Goal: Check status: Check status

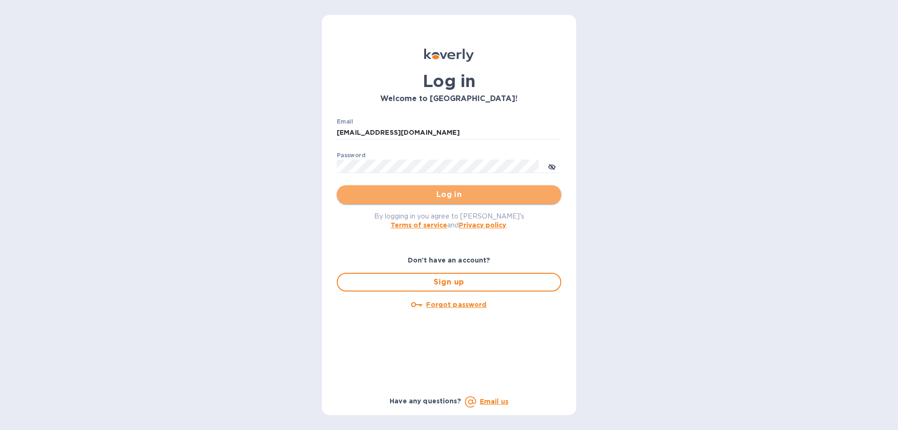
click at [408, 194] on span "Log in" at bounding box center [448, 194] width 209 height 11
click at [444, 192] on span "Log in" at bounding box center [448, 194] width 209 height 11
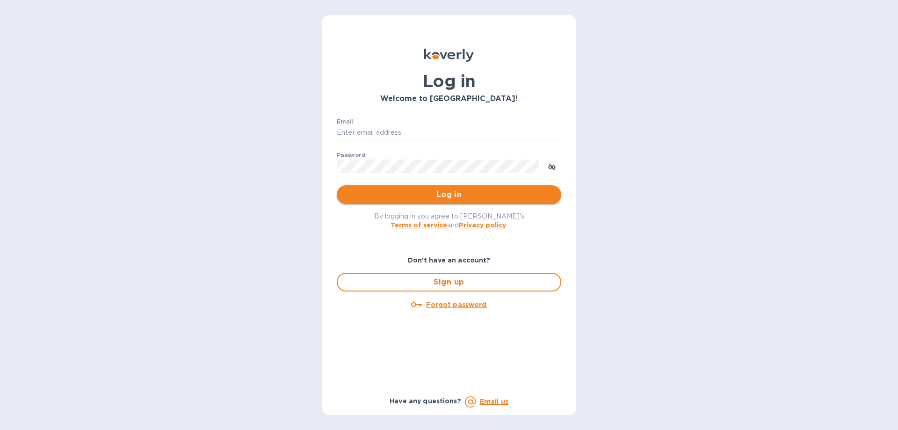
type input "[EMAIL_ADDRESS][DOMAIN_NAME]"
click at [447, 193] on span "Log in" at bounding box center [448, 194] width 209 height 11
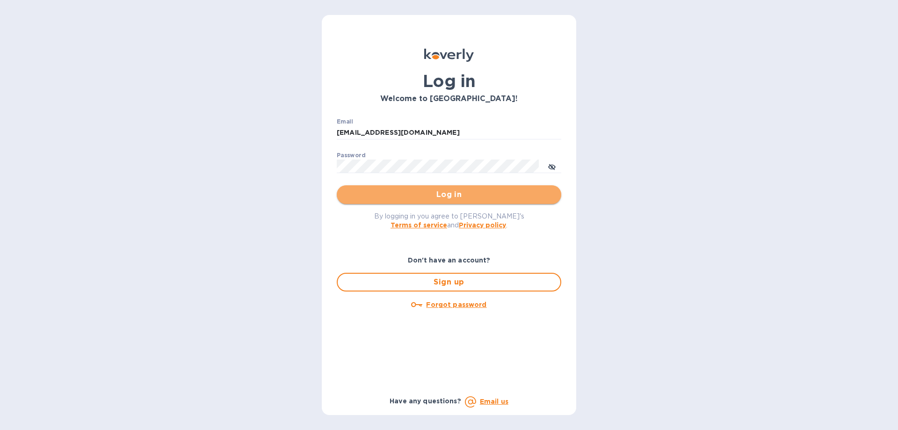
click at [413, 187] on button "Log in" at bounding box center [449, 194] width 224 height 19
click at [437, 192] on span "Log in" at bounding box center [448, 194] width 209 height 11
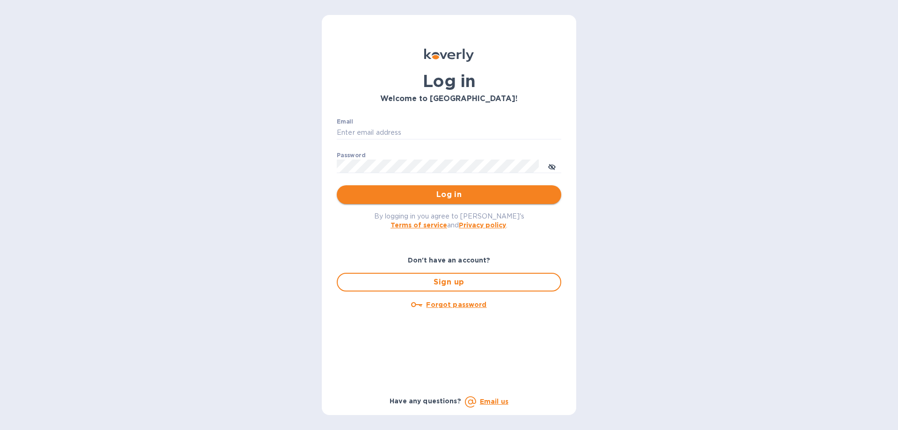
type input "[EMAIL_ADDRESS][DOMAIN_NAME]"
click at [469, 194] on span "Log in" at bounding box center [448, 194] width 209 height 11
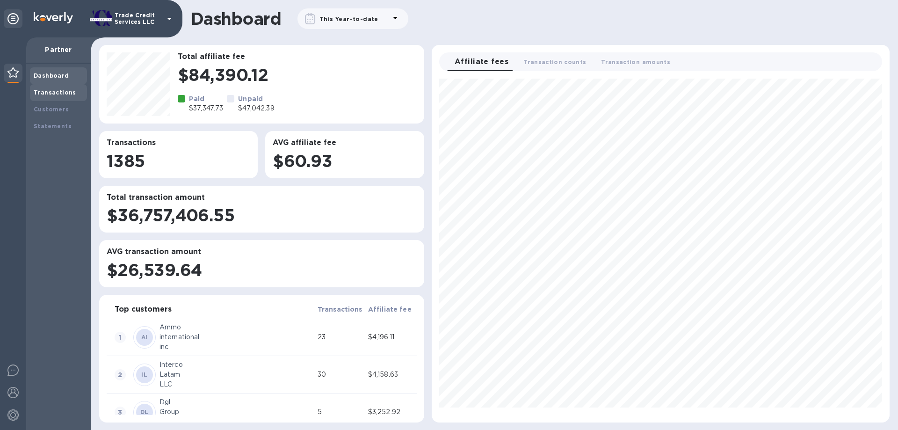
scroll to position [336, 450]
click at [54, 91] on b "Transactions" at bounding box center [55, 92] width 43 height 7
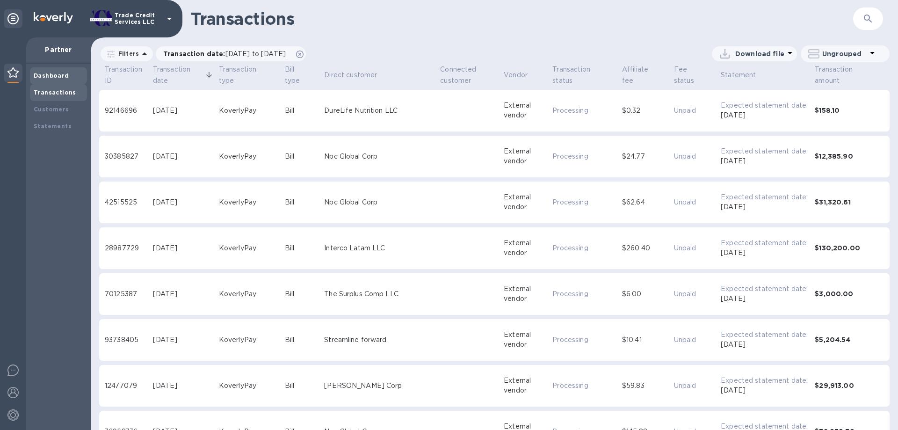
click at [54, 75] on b "Dashboard" at bounding box center [52, 75] width 36 height 7
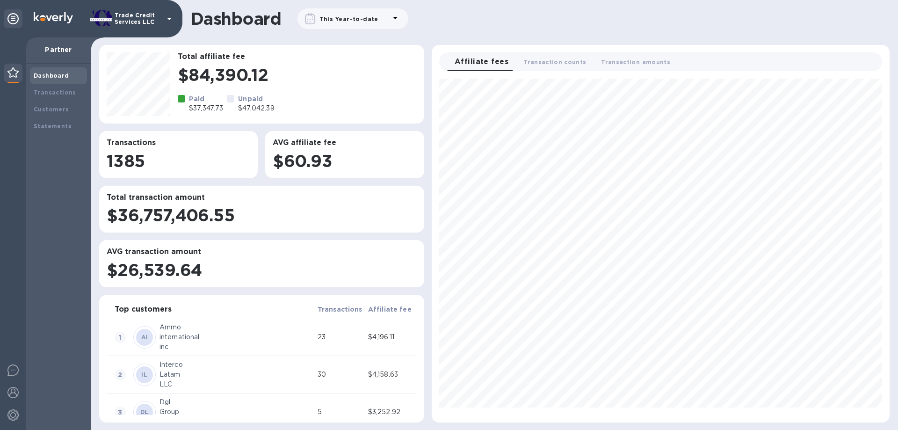
scroll to position [336, 450]
click at [350, 21] on b "This Year-to-date" at bounding box center [348, 18] width 59 height 7
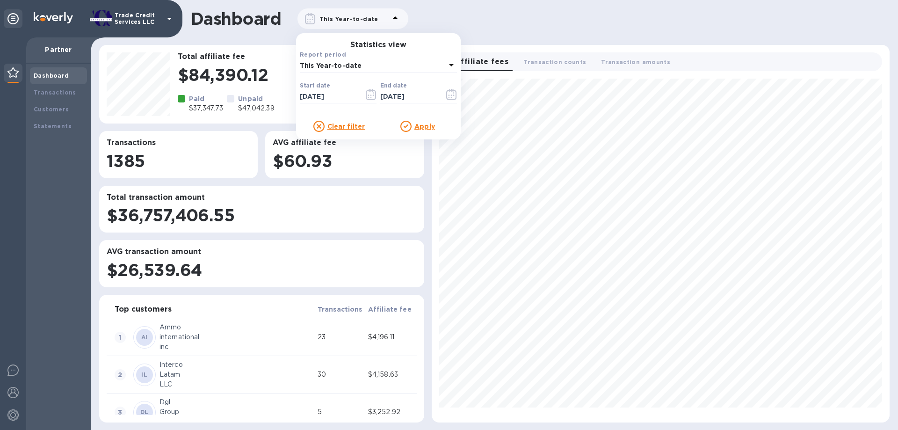
click at [354, 70] on p "This Year-to-date" at bounding box center [373, 66] width 146 height 10
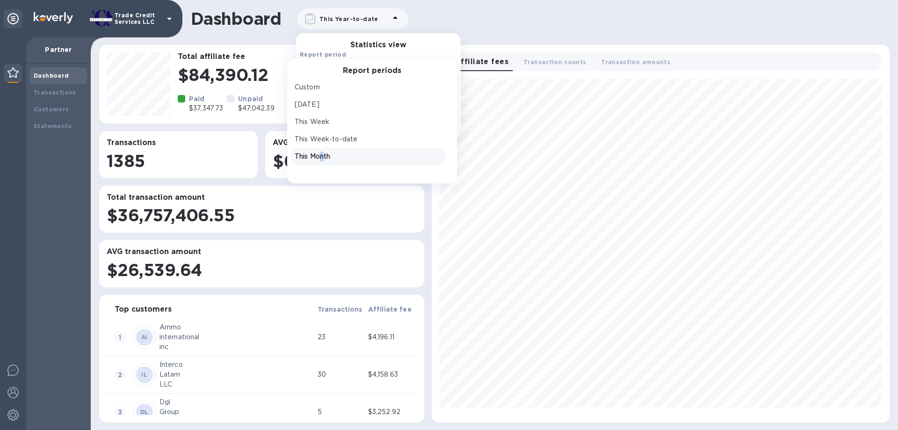
click at [322, 155] on p "This Month" at bounding box center [368, 156] width 147 height 10
type input "[DATE]"
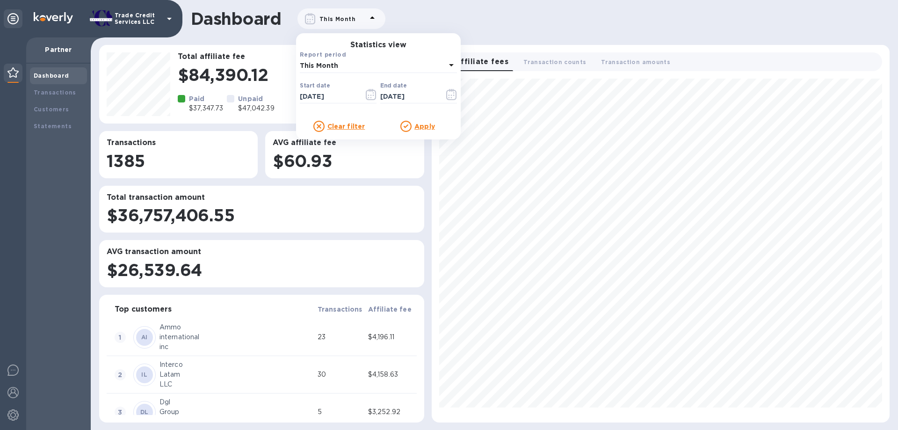
click at [420, 118] on div "Clear filter Apply" at bounding box center [378, 123] width 157 height 16
click at [417, 124] on u "Apply" at bounding box center [424, 126] width 21 height 7
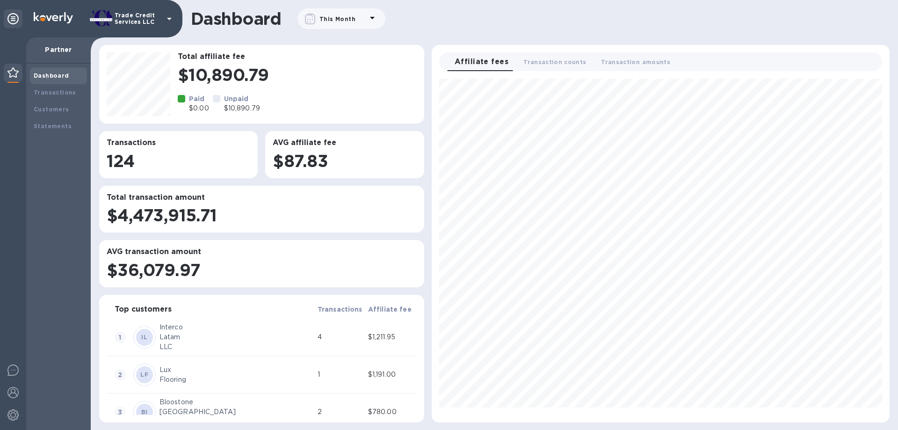
click at [53, 65] on div "Dashboard Transactions Customers Statements" at bounding box center [58, 247] width 65 height 366
click at [54, 69] on div "Dashboard" at bounding box center [58, 75] width 57 height 17
click at [55, 69] on div "Dashboard" at bounding box center [58, 75] width 57 height 17
click at [56, 95] on b "Transactions" at bounding box center [55, 92] width 43 height 7
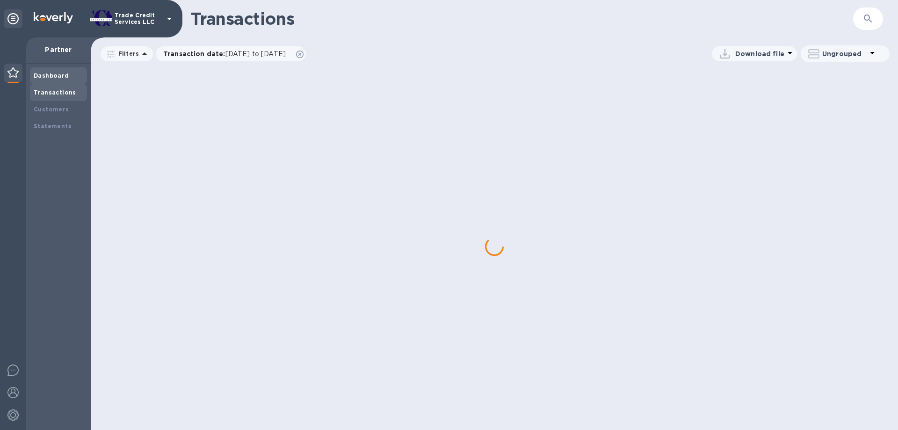
click at [57, 77] on b "Dashboard" at bounding box center [52, 75] width 36 height 7
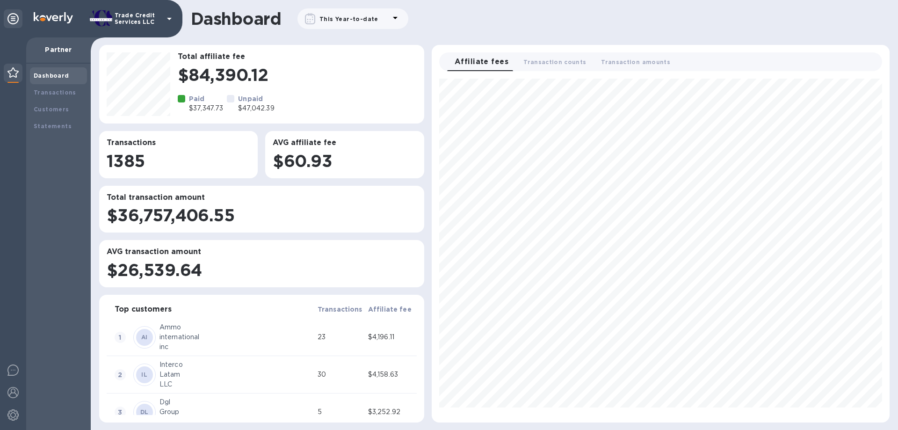
scroll to position [336, 450]
